Goal: Navigation & Orientation: Find specific page/section

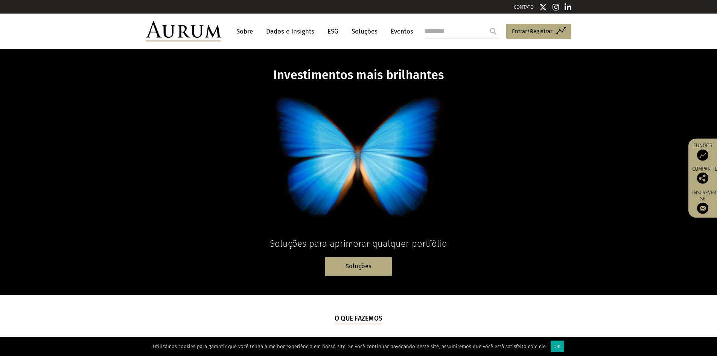
click at [246, 31] on font "Sobre" at bounding box center [244, 31] width 17 height 8
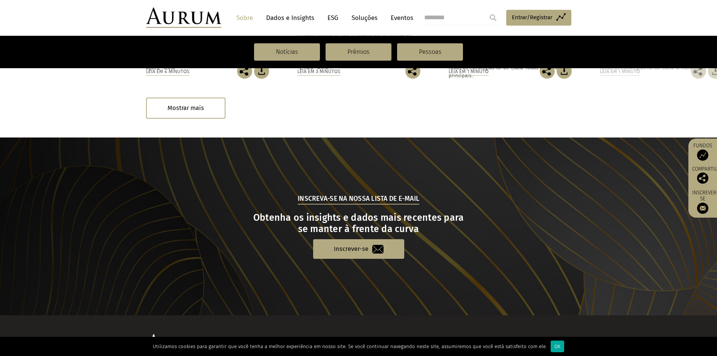
scroll to position [780, 0]
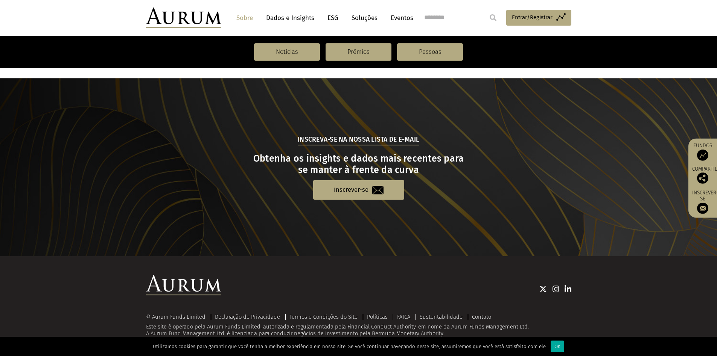
click at [434, 43] on nav "Notícias Prêmios Pessoas" at bounding box center [358, 52] width 717 height 32
click at [433, 48] on font "Pessoas" at bounding box center [430, 51] width 23 height 7
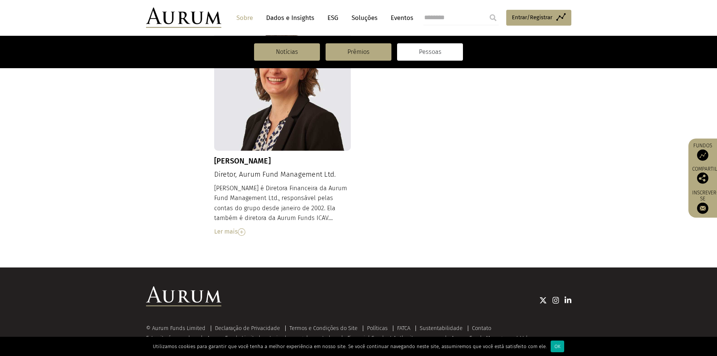
scroll to position [815, 0]
